Goal: Find specific page/section: Find specific page/section

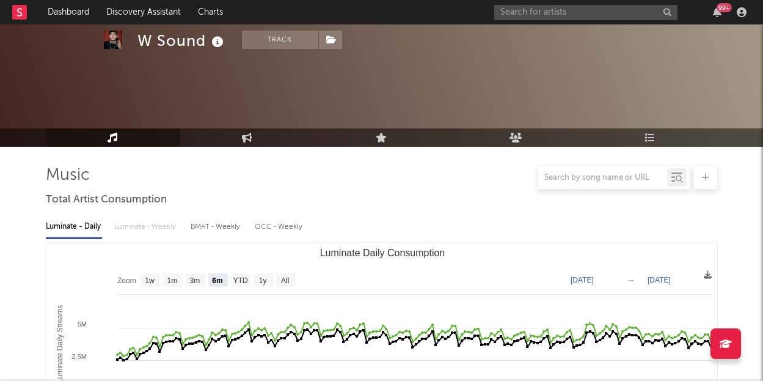
select select "6m"
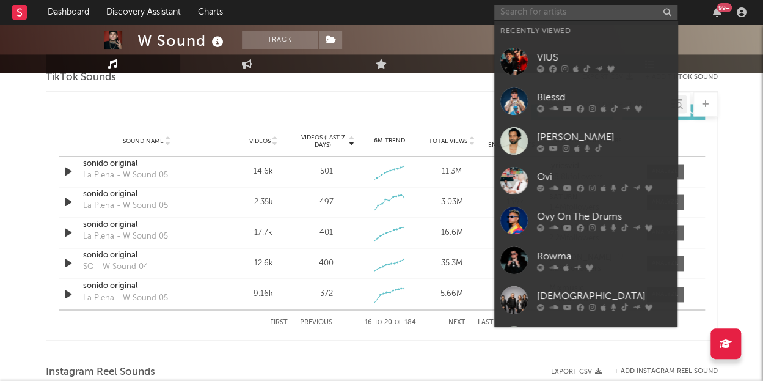
click at [533, 8] on input "text" at bounding box center [585, 12] width 183 height 15
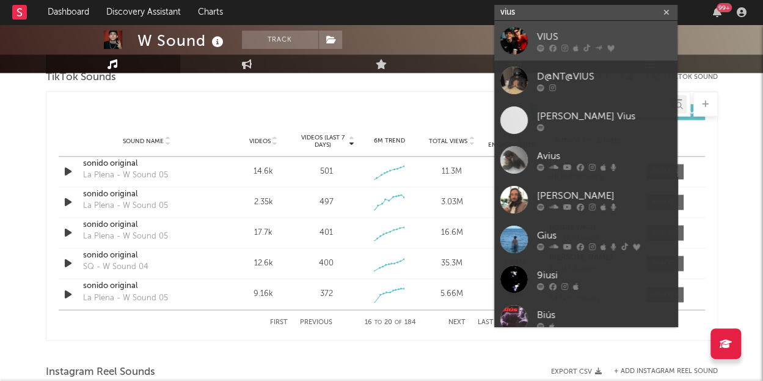
type input "vius"
click at [558, 37] on div "VIUS" at bounding box center [604, 36] width 134 height 15
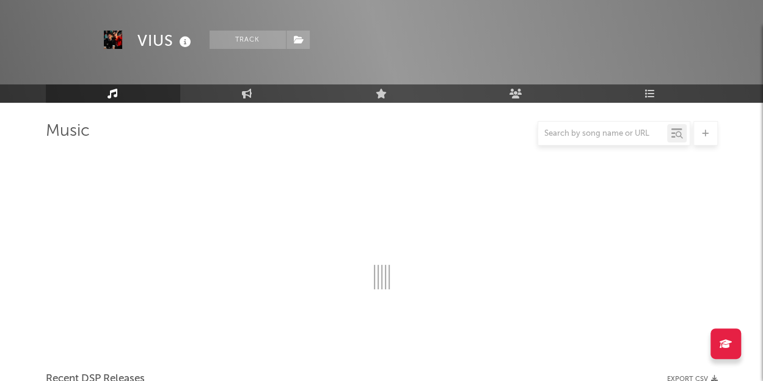
scroll to position [840, 0]
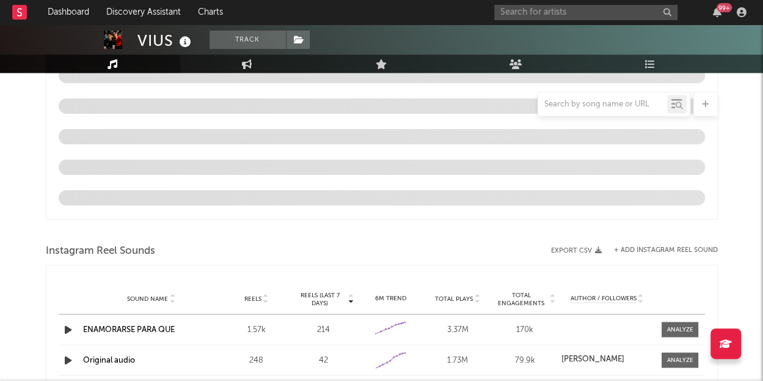
select select "6m"
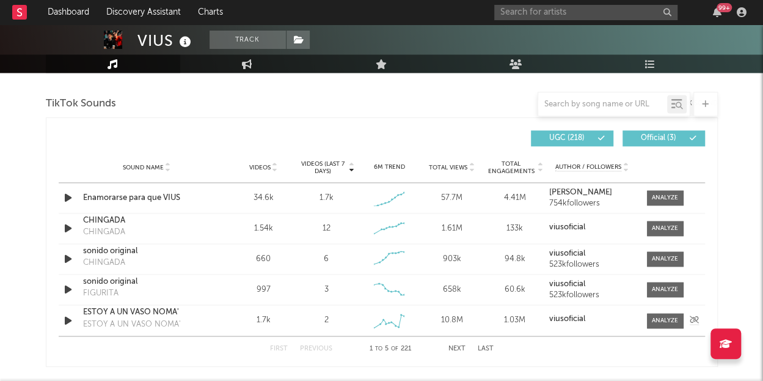
scroll to position [813, 0]
click at [534, 7] on input "text" at bounding box center [585, 12] width 183 height 15
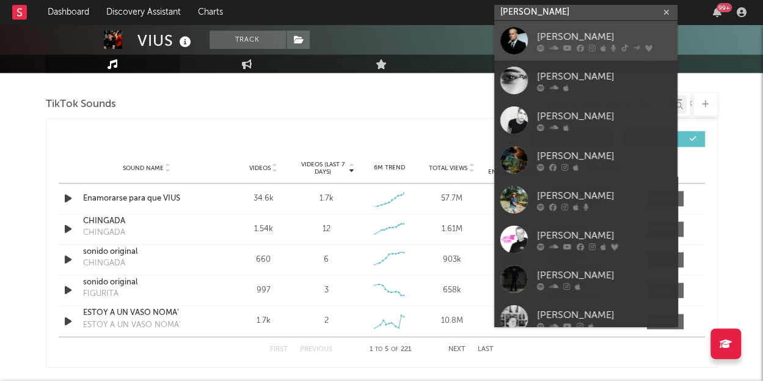
type input "[PERSON_NAME]"
click at [545, 29] on link "[PERSON_NAME]" at bounding box center [585, 41] width 183 height 40
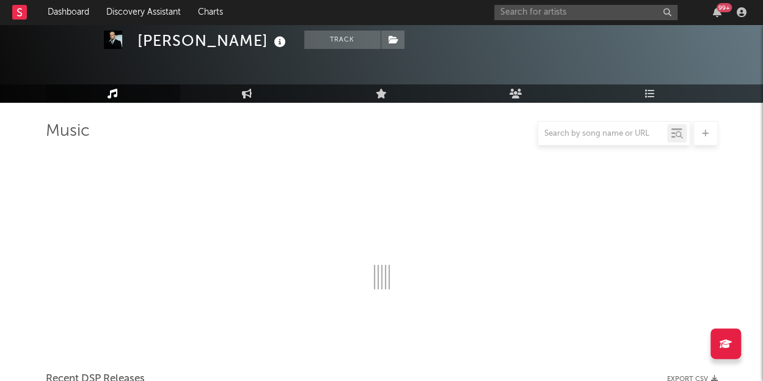
scroll to position [813, 0]
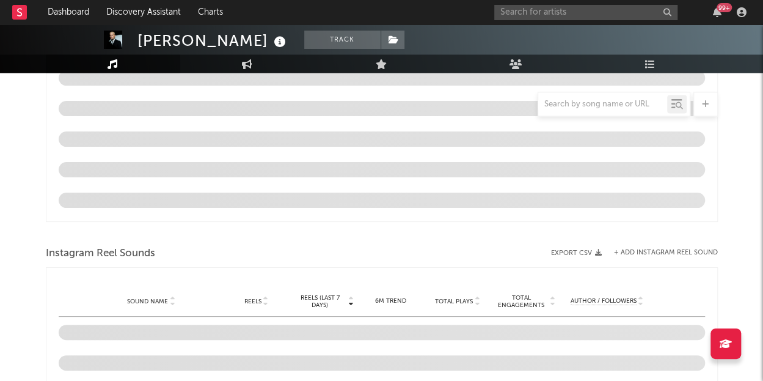
select select "6m"
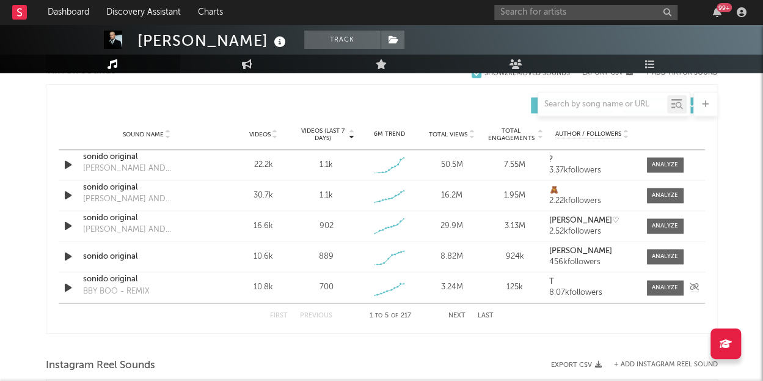
scroll to position [846, 0]
click at [458, 312] on button "Next" at bounding box center [456, 315] width 17 height 7
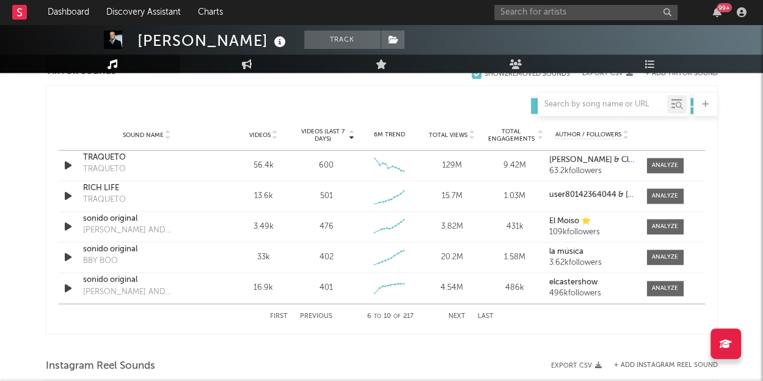
click at [457, 316] on button "Next" at bounding box center [456, 315] width 17 height 7
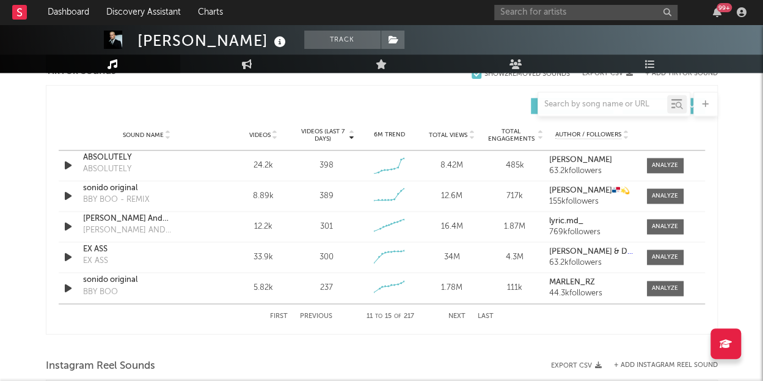
click at [454, 313] on button "Next" at bounding box center [456, 315] width 17 height 7
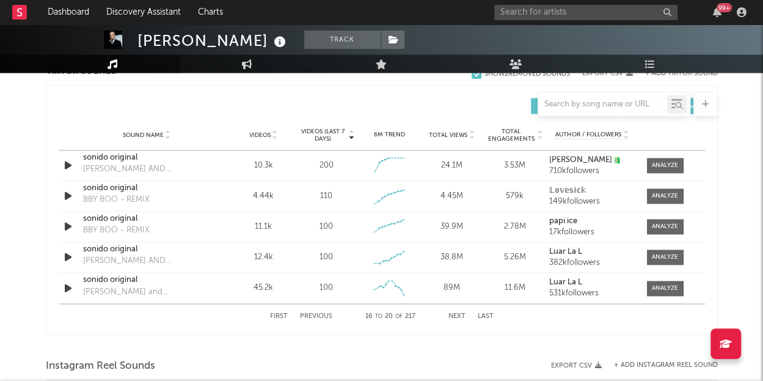
click at [456, 313] on button "Next" at bounding box center [456, 315] width 17 height 7
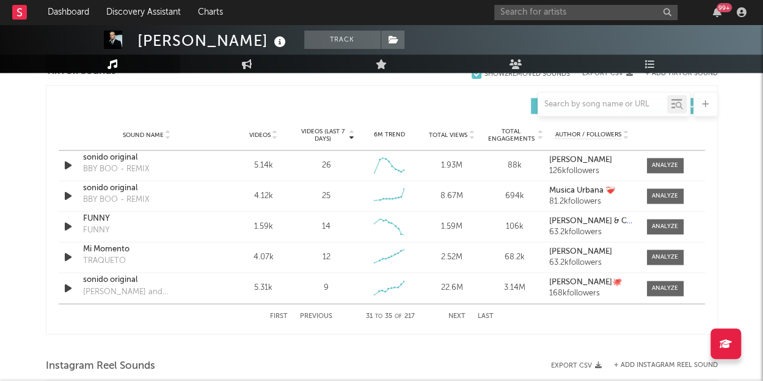
click at [456, 313] on button "Next" at bounding box center [456, 315] width 17 height 7
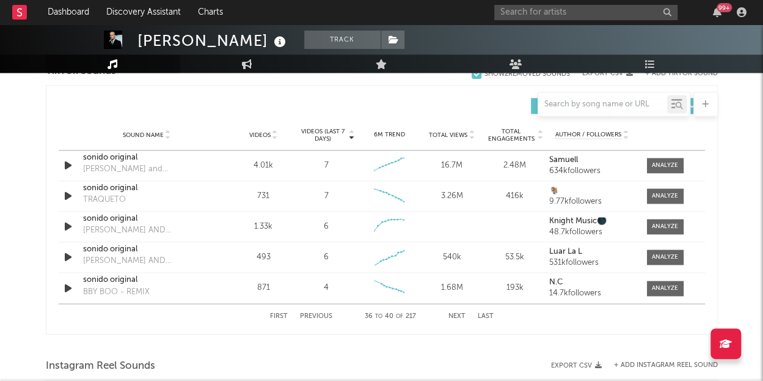
click at [456, 313] on button "Next" at bounding box center [456, 315] width 17 height 7
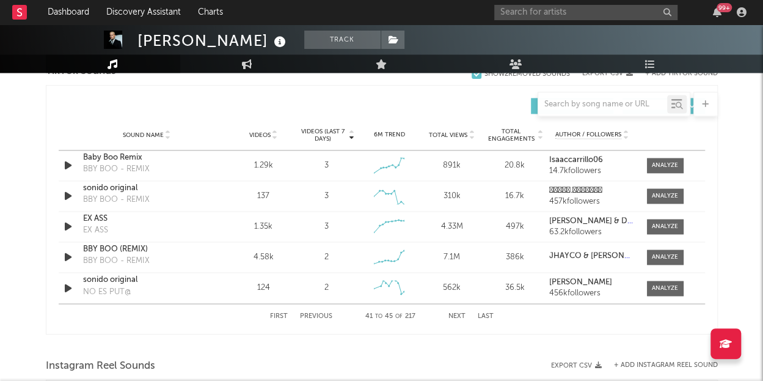
click at [456, 313] on button "Next" at bounding box center [456, 315] width 17 height 7
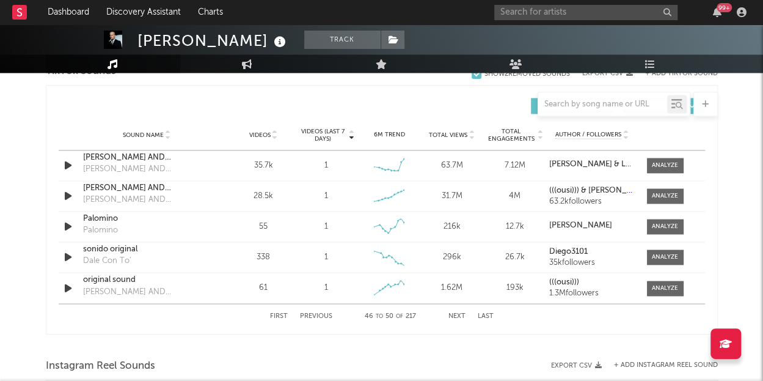
click at [456, 313] on button "Next" at bounding box center [456, 315] width 17 height 7
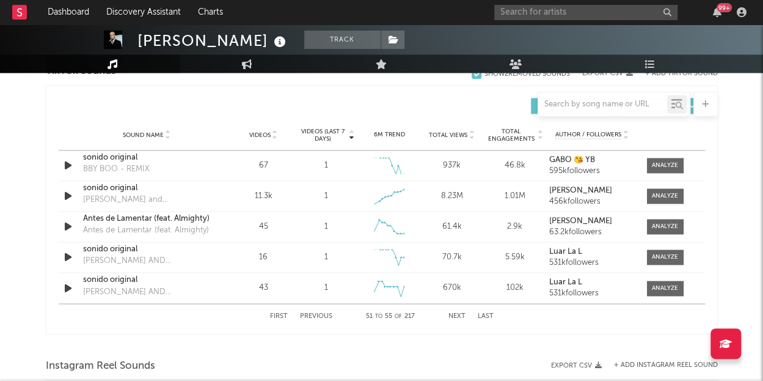
click at [456, 313] on button "Next" at bounding box center [456, 315] width 17 height 7
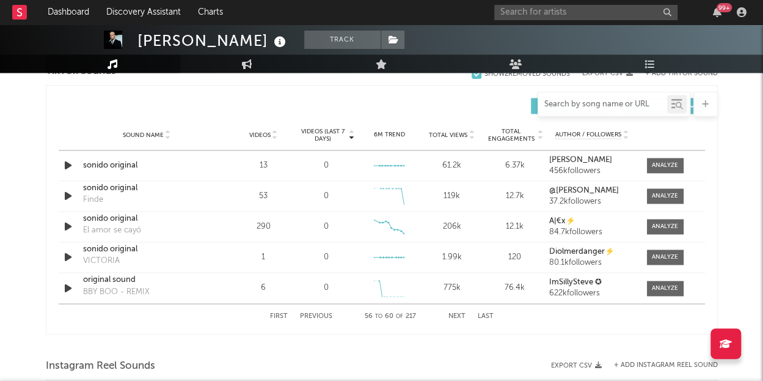
click at [562, 102] on input "text" at bounding box center [602, 105] width 129 height 10
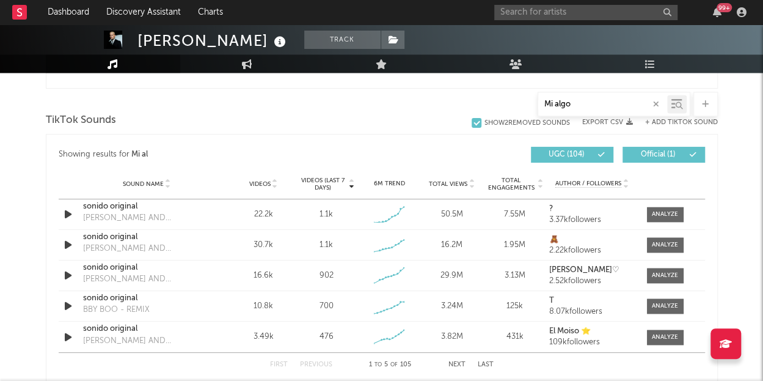
scroll to position [650, 0]
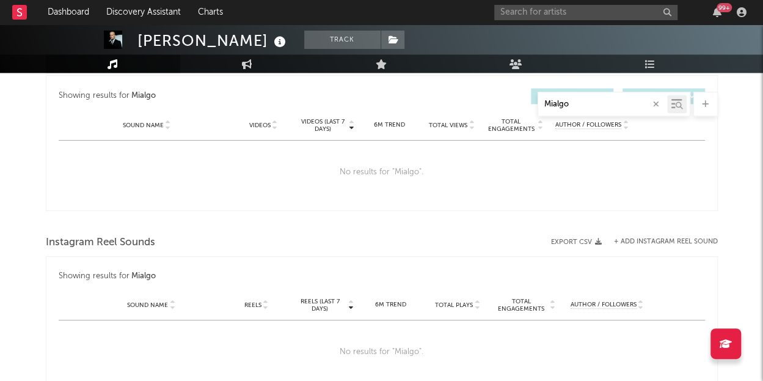
click at [578, 102] on input "Mialgo" at bounding box center [602, 105] width 129 height 10
click at [550, 106] on input "Mialgo" at bounding box center [602, 105] width 129 height 10
type input "mialgo"
click at [683, 104] on div at bounding box center [677, 104] width 20 height 18
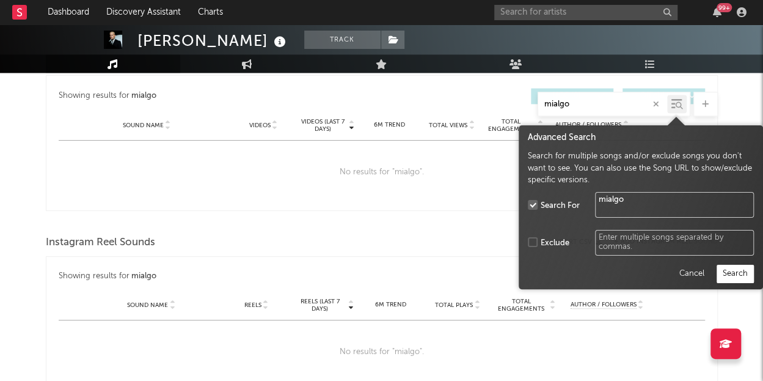
click at [611, 209] on textarea "mialgo" at bounding box center [674, 205] width 159 height 26
click at [610, 210] on textarea "mialgo" at bounding box center [674, 205] width 159 height 26
click at [742, 278] on button "Search" at bounding box center [734, 273] width 37 height 18
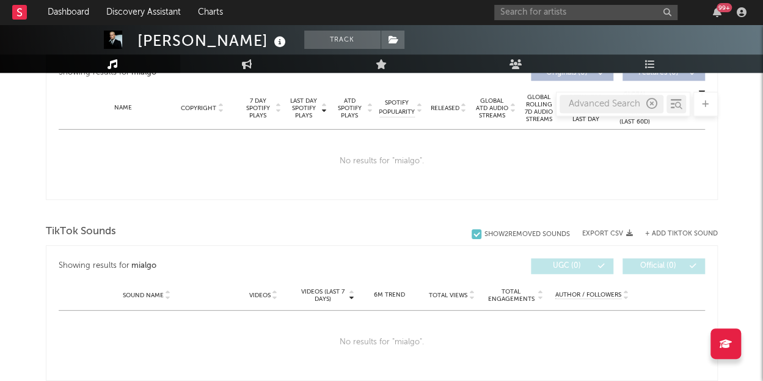
scroll to position [475, 0]
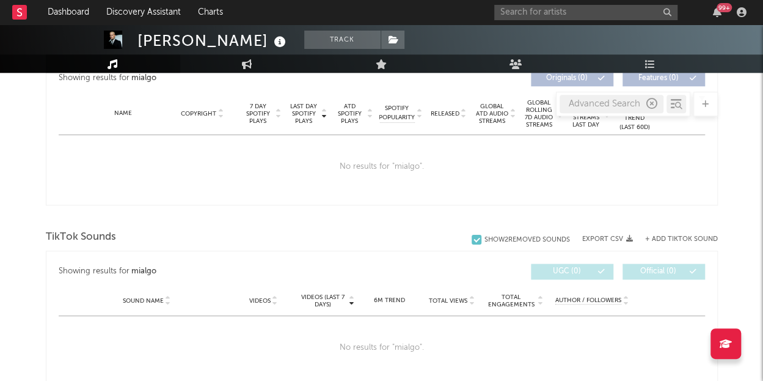
click at [415, 247] on div "TikTok Sounds Show 2 Removed Sounds Export CSV + Add TikTok Sound Showing resul…" at bounding box center [382, 306] width 672 height 159
